Goal: Obtain resource: Download file/media

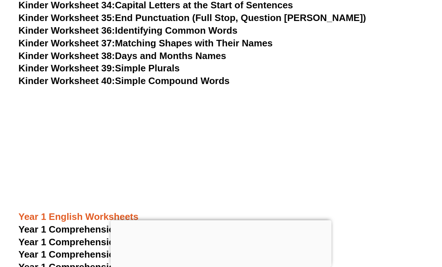
scroll to position [682, 0]
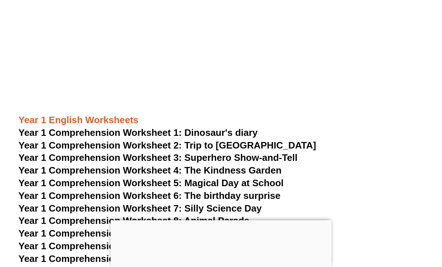
scroll to position [780, 0]
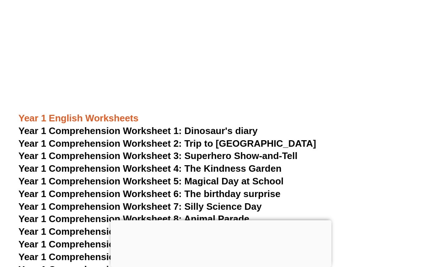
click at [152, 130] on span "Year 1 Comprehension Worksheet 1: Dinosaur's diary" at bounding box center [137, 130] width 239 height 11
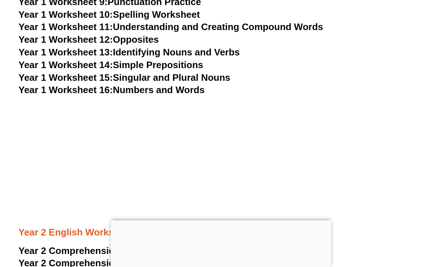
scroll to position [682, 0]
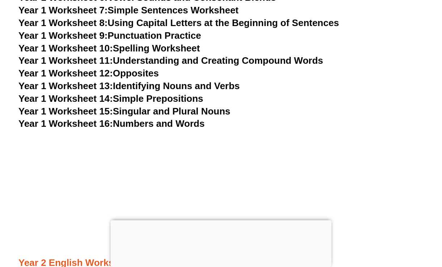
scroll to position [1428, 0]
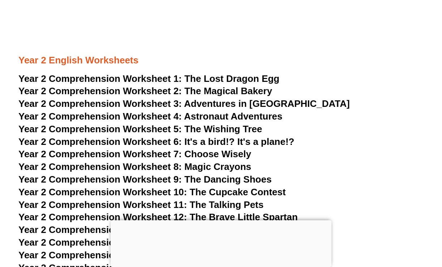
scroll to position [1631, 0]
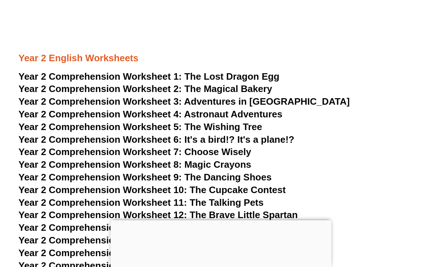
click at [199, 77] on span "The Lost Dragon Egg" at bounding box center [232, 76] width 95 height 11
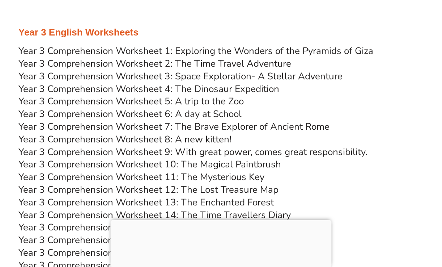
scroll to position [2314, 0]
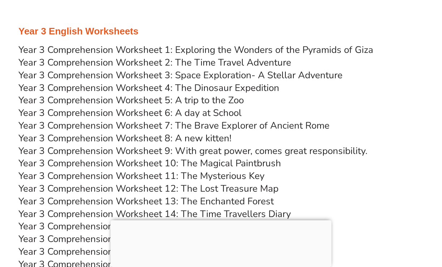
click at [190, 49] on link "Year 3 Comprehension Worksheet 1: Exploring the Wonders of the Pyramids of Giza" at bounding box center [195, 49] width 355 height 13
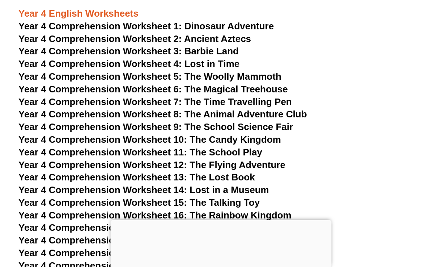
scroll to position [2877, 0]
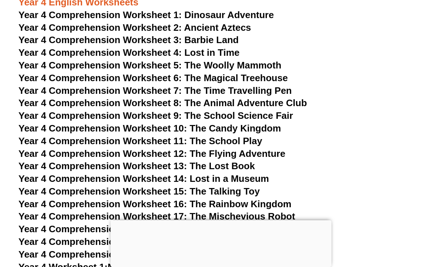
click at [157, 15] on span "Year 4 Comprehension Worksheet 1:" at bounding box center [100, 14] width 164 height 11
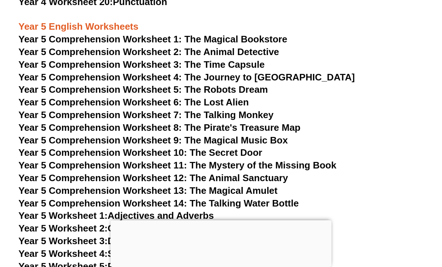
scroll to position [3383, 0]
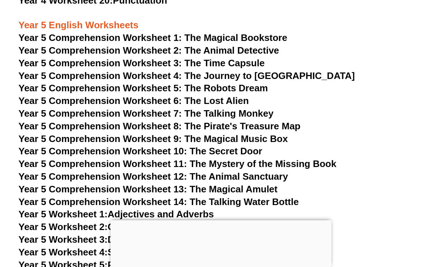
click at [129, 37] on span "Year 5 Comprehension Worksheet 1: The Magical Bookstore" at bounding box center [152, 37] width 269 height 11
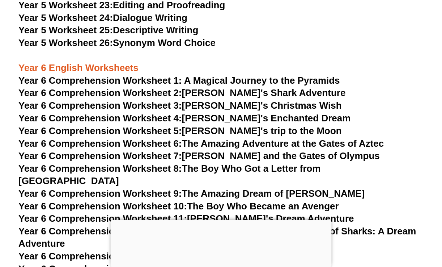
scroll to position [3870, 0]
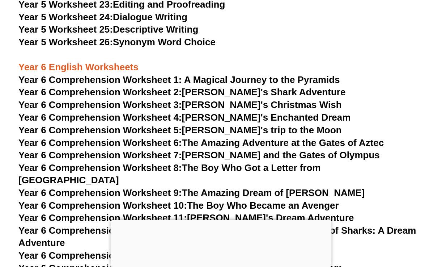
click at [207, 81] on span "Year 6 Comprehension Worksheet 1: A Magical Journey to the Pyramids" at bounding box center [179, 79] width 322 height 11
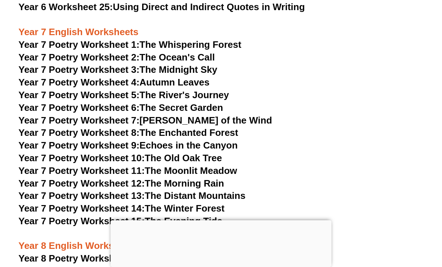
scroll to position [4424, 0]
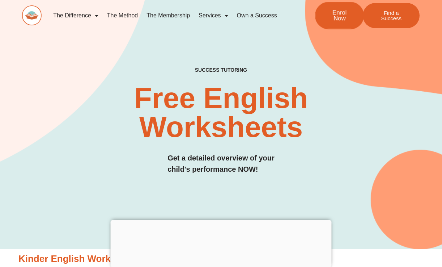
click at [332, 16] on span "Enrol Now" at bounding box center [339, 15] width 25 height 12
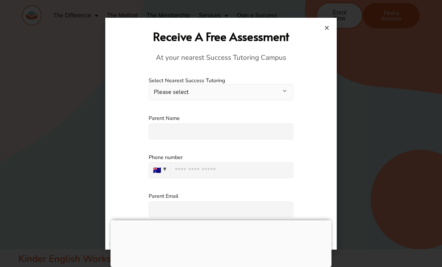
click at [327, 26] on icon "Close" at bounding box center [326, 27] width 5 height 5
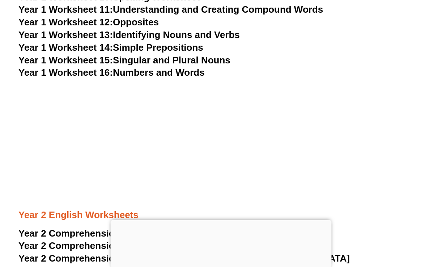
scroll to position [1482, 0]
